Goal: Information Seeking & Learning: Check status

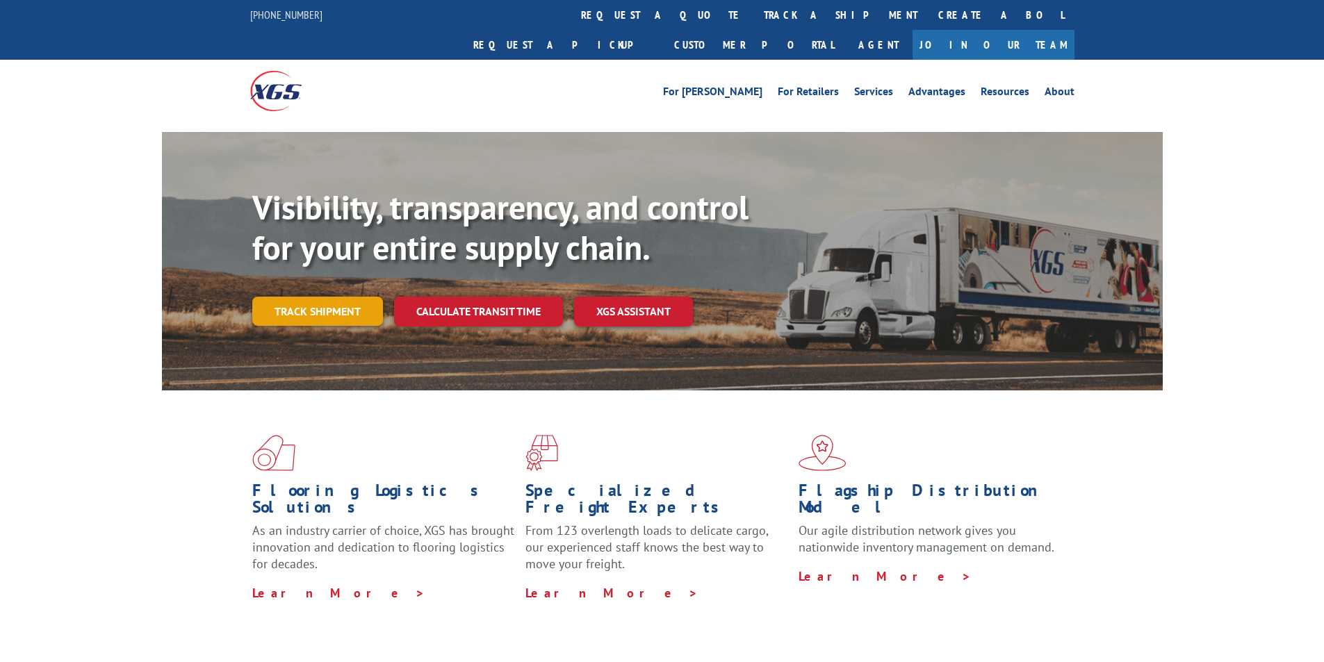
click at [311, 297] on link "Track shipment" at bounding box center [317, 311] width 131 height 29
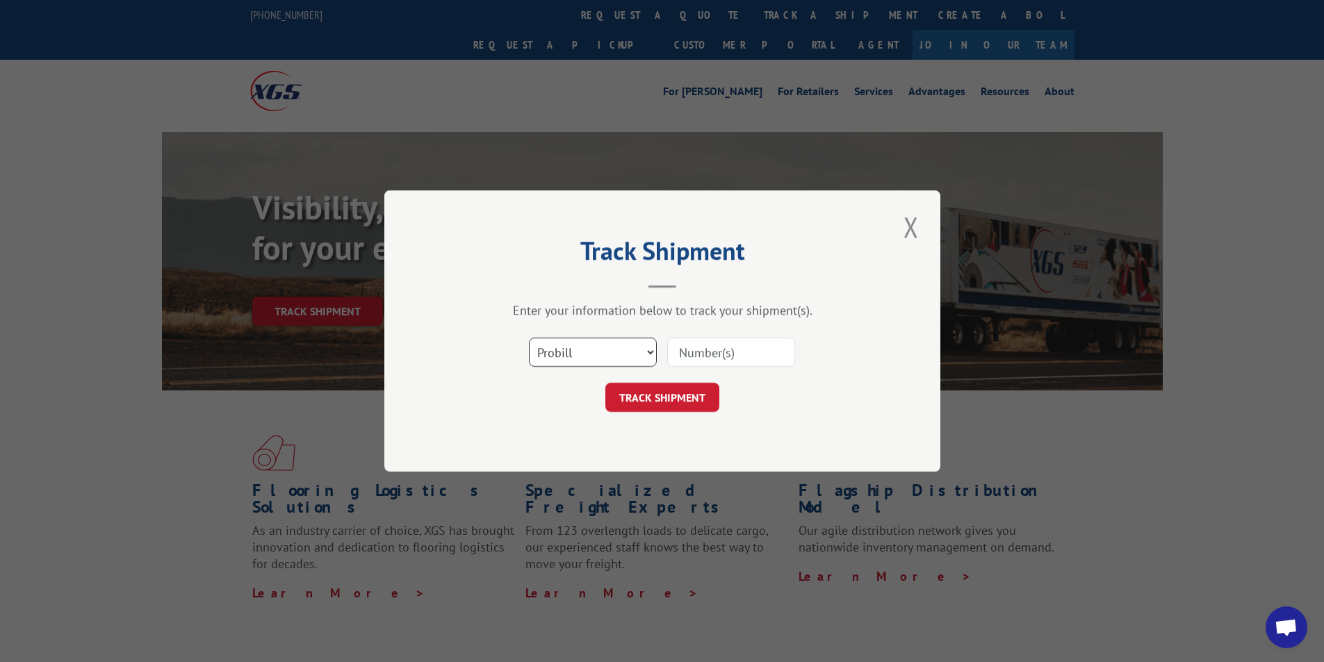
click at [557, 352] on select "Select category... Probill BOL PO" at bounding box center [593, 352] width 128 height 29
select select "bol"
click at [529, 338] on select "Select category... Probill BOL PO" at bounding box center [593, 352] width 128 height 29
click at [730, 353] on input at bounding box center [731, 352] width 128 height 29
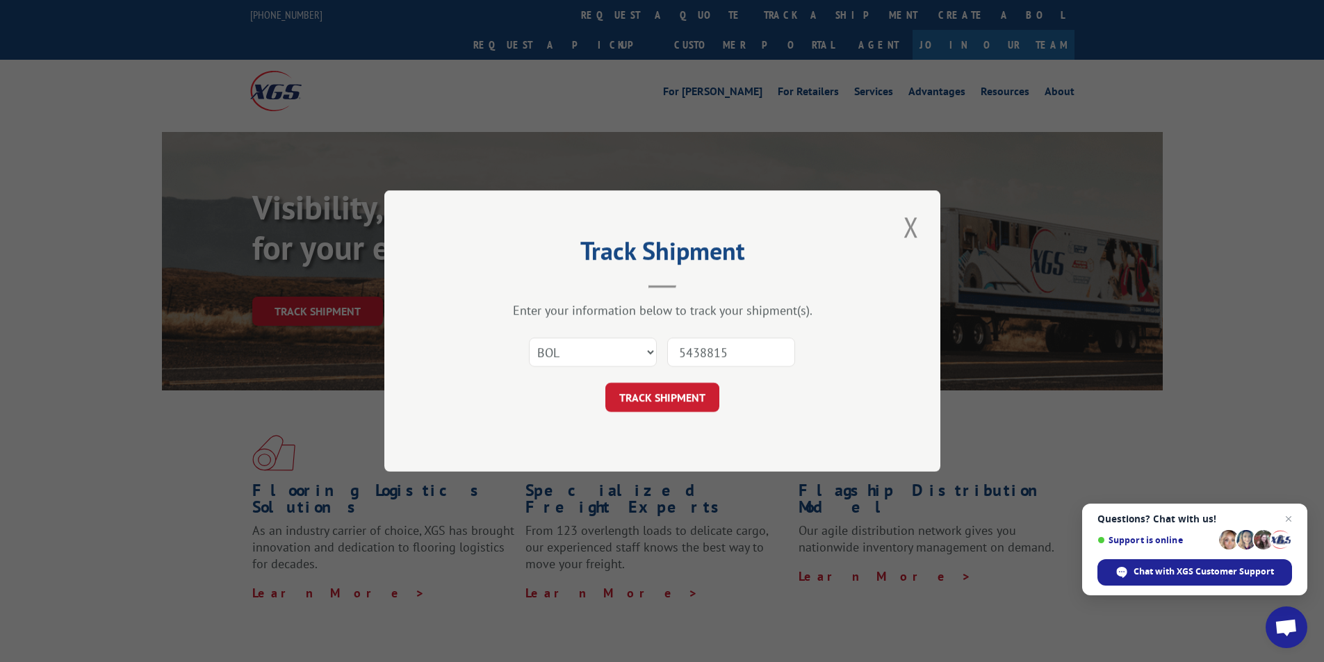
type input "54388154"
click button "TRACK SHIPMENT" at bounding box center [662, 397] width 114 height 29
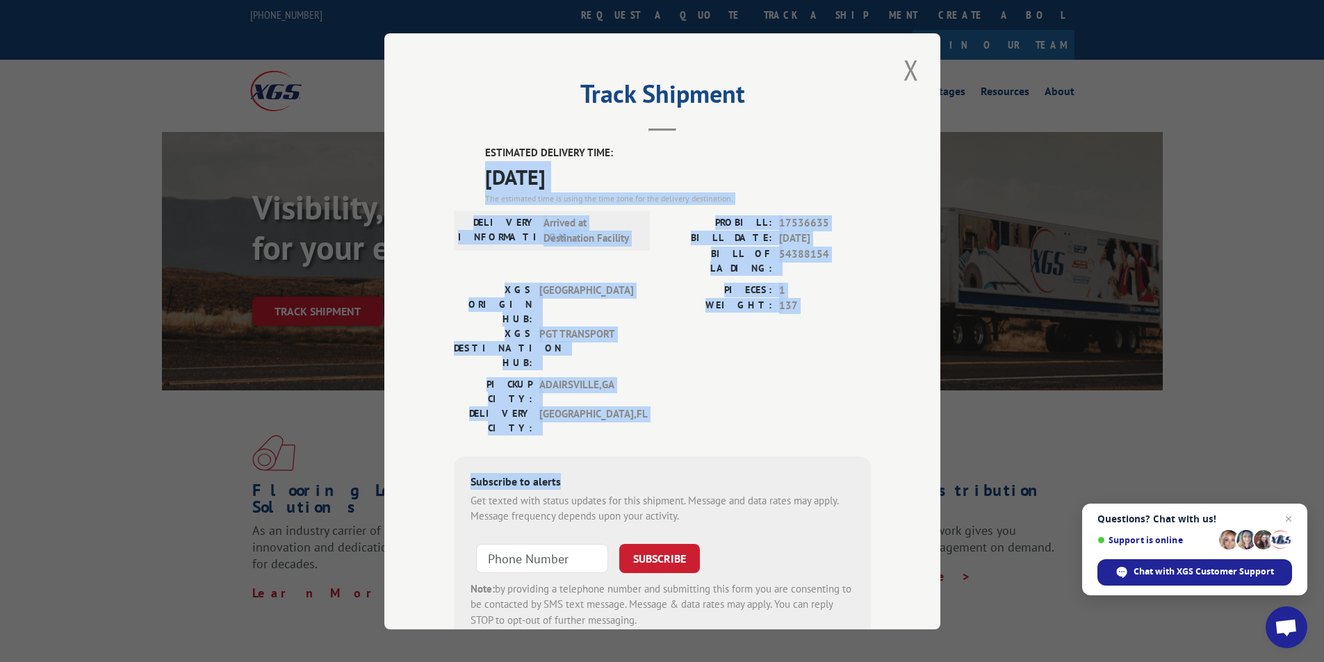
drag, startPoint x: 482, startPoint y: 177, endPoint x: 580, endPoint y: 404, distance: 247.5
click at [580, 404] on div "ESTIMATED DELIVERY TIME: [DATE] The estimated time is using the time zone for t…" at bounding box center [662, 395] width 417 height 500
drag, startPoint x: 546, startPoint y: 161, endPoint x: 534, endPoint y: 175, distance: 18.2
copy div "[DATE] The estimated time is using the time zone for the delivery destination. …"
